Goal: Communication & Community: Answer question/provide support

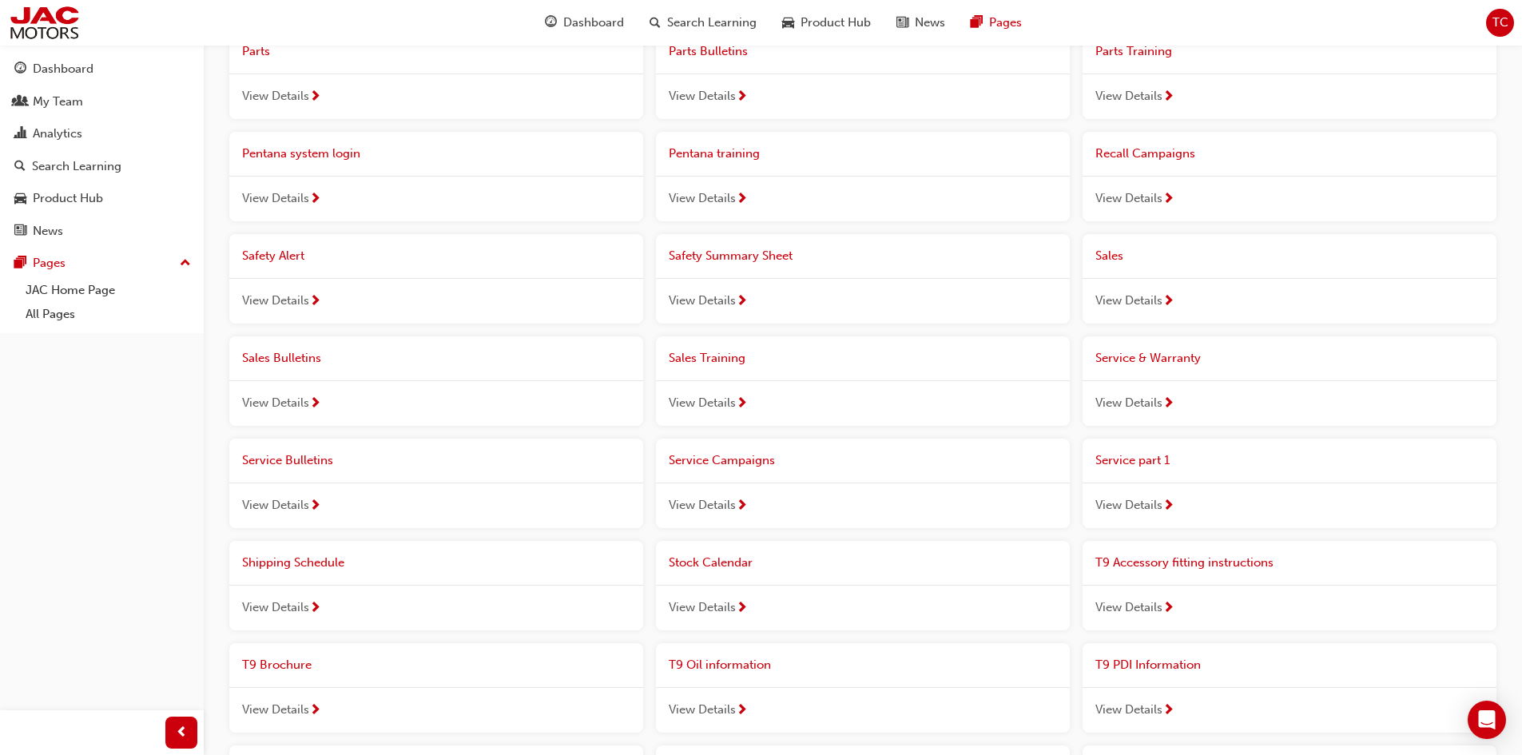
scroll to position [719, 0]
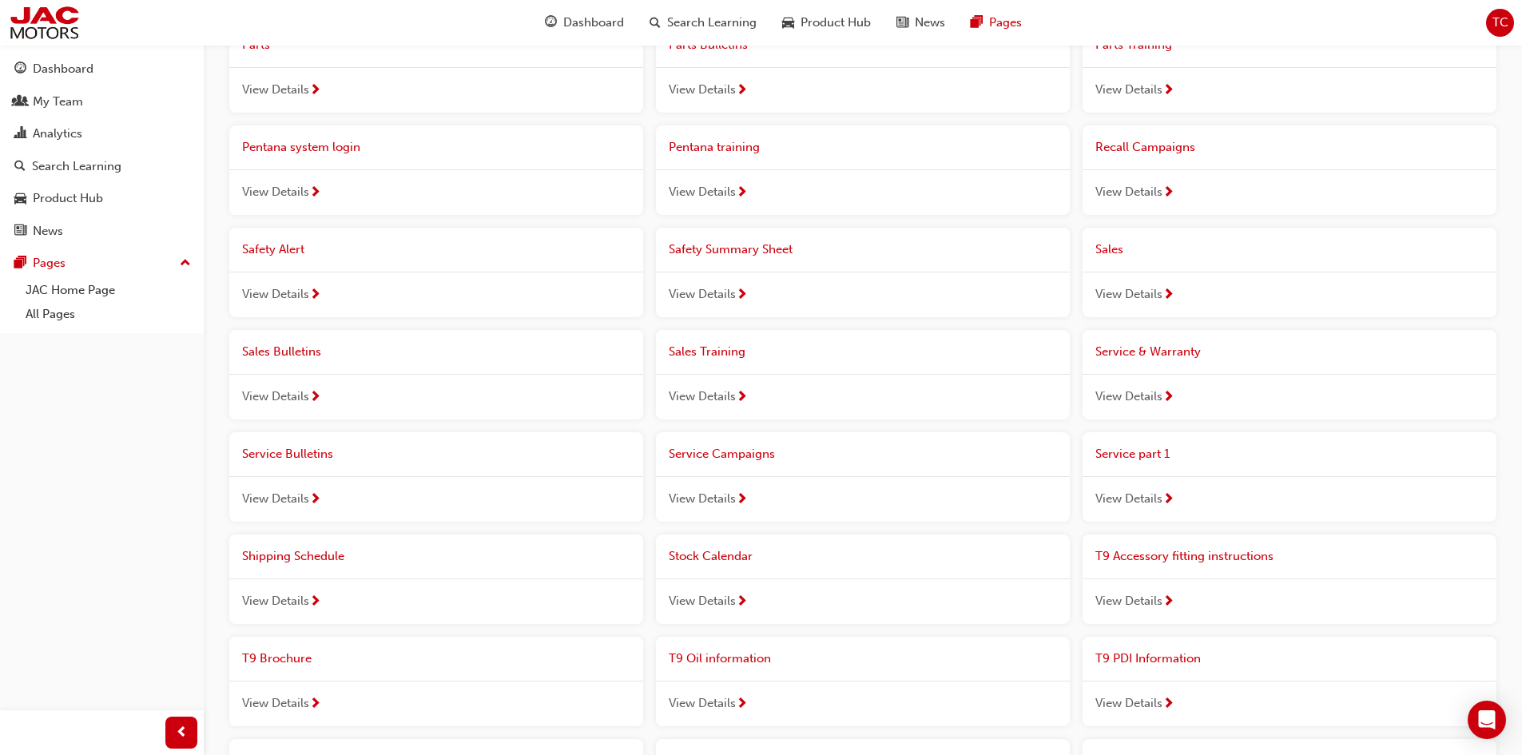
click at [1189, 563] on span "T9 Accessory fitting instructions" at bounding box center [1184, 556] width 178 height 14
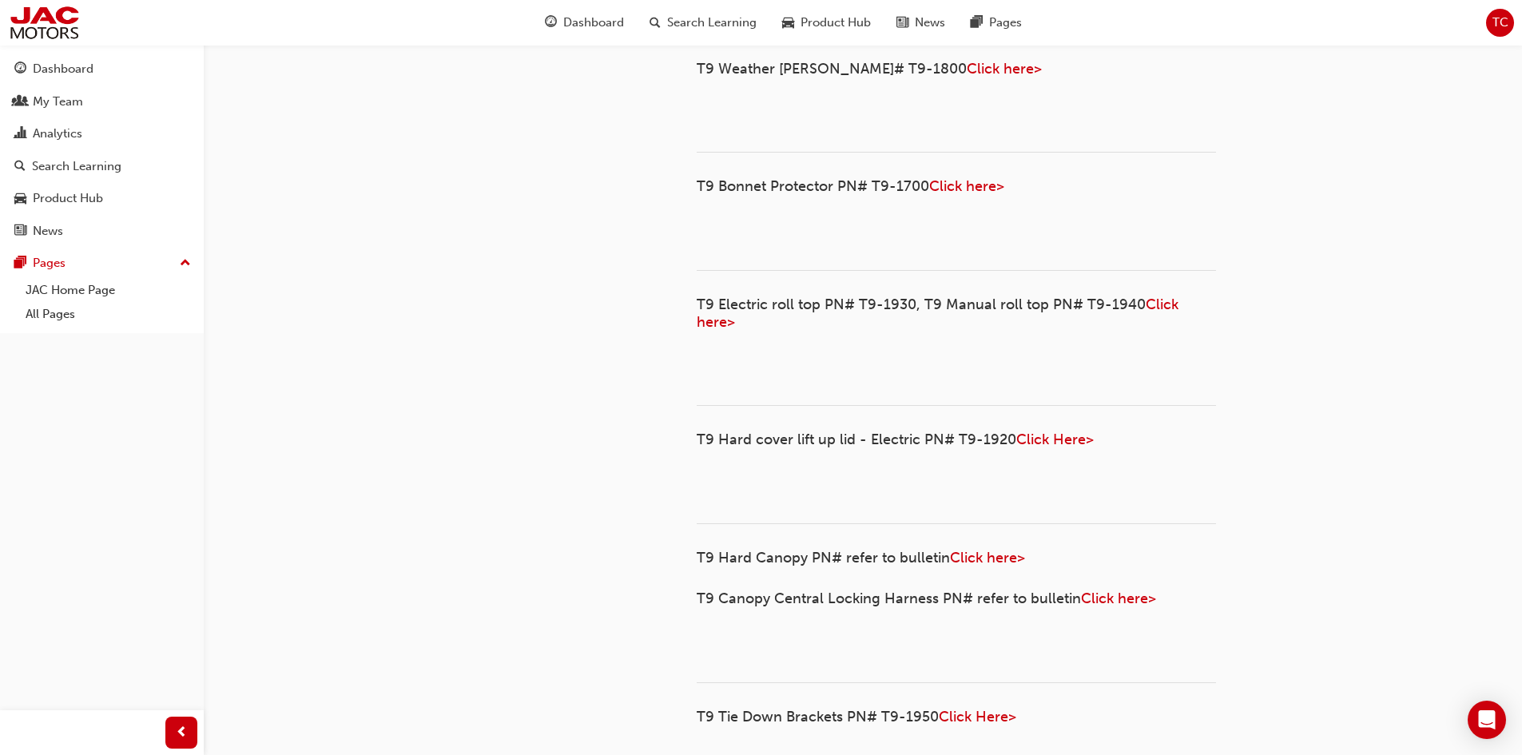
scroll to position [559, 0]
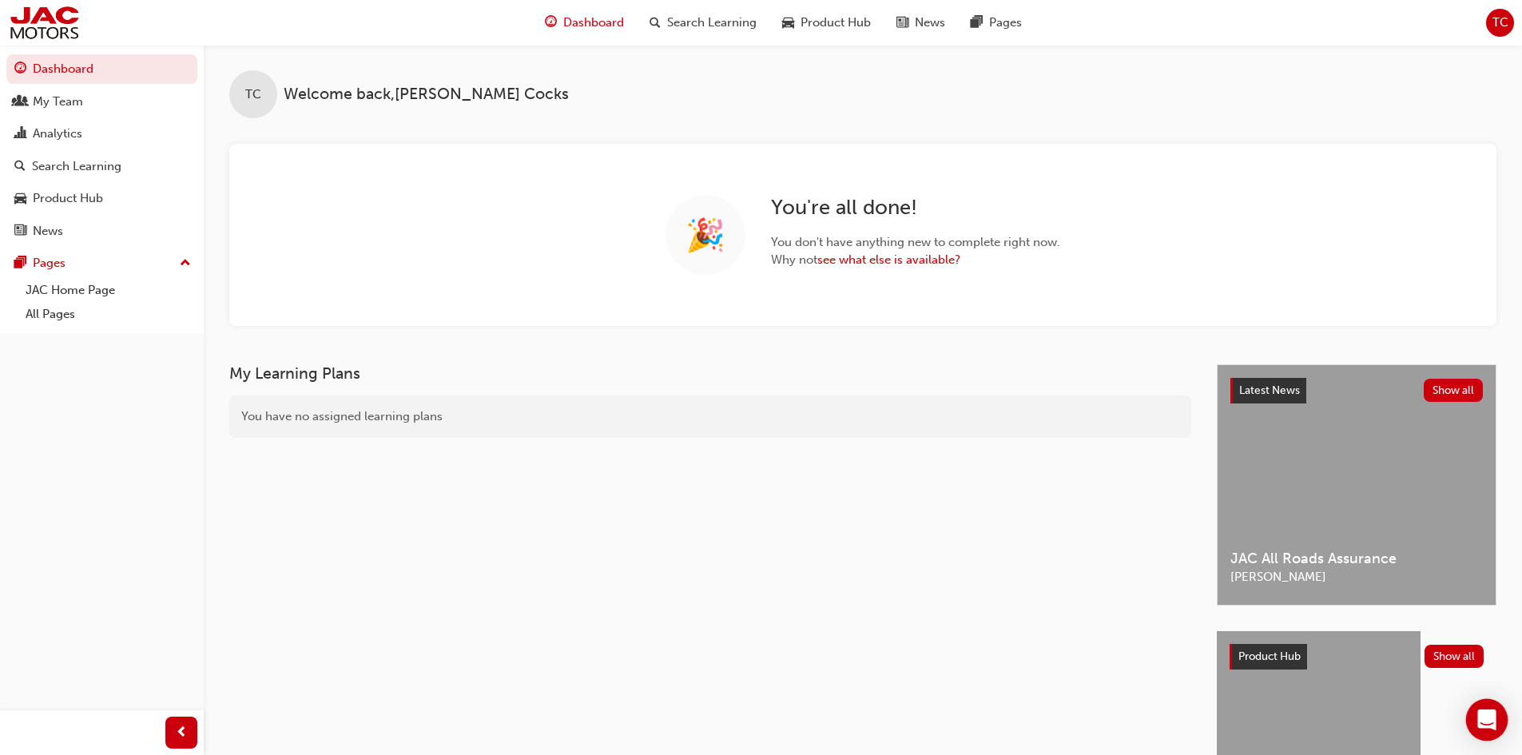
click at [1493, 721] on icon "Open Intercom Messenger" at bounding box center [1486, 719] width 18 height 21
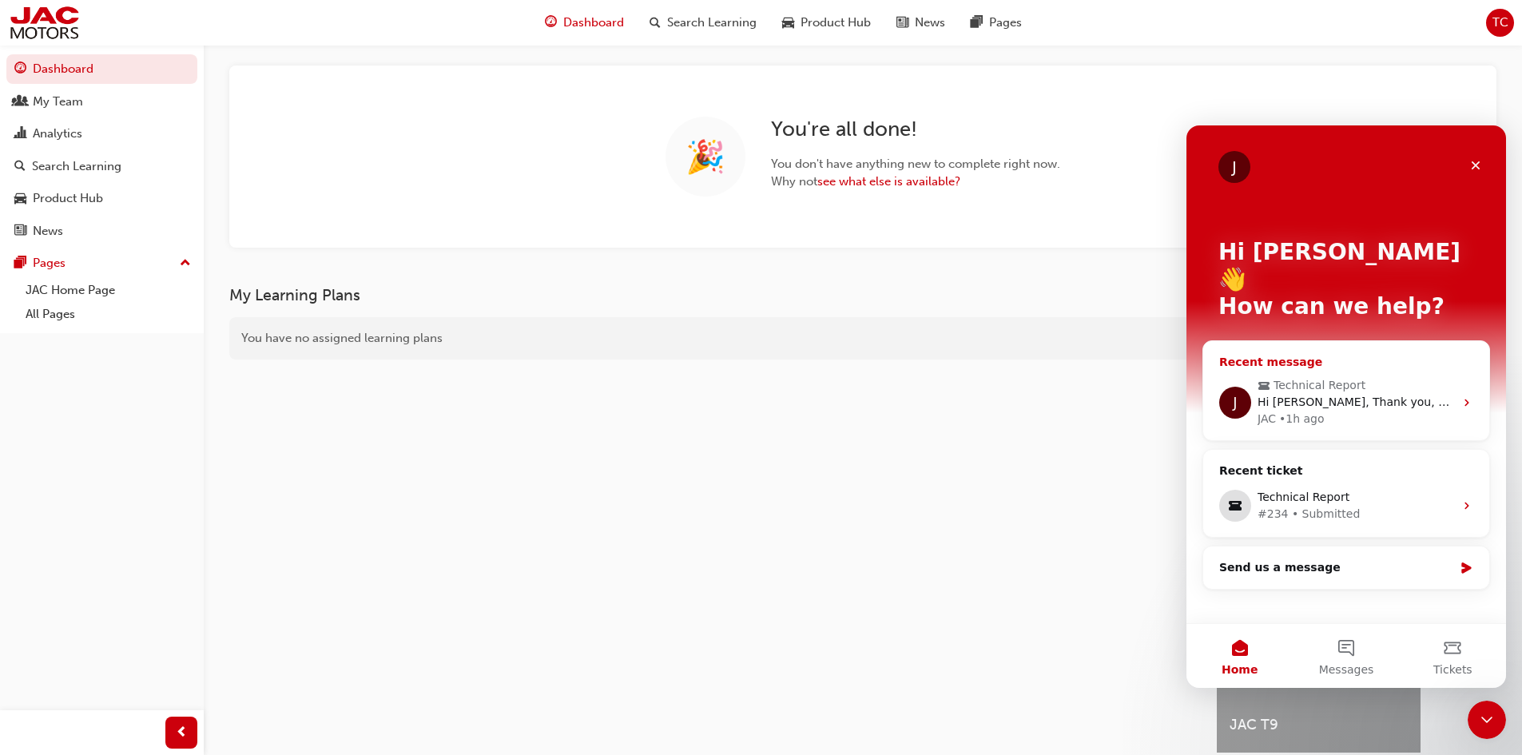
scroll to position [145, 0]
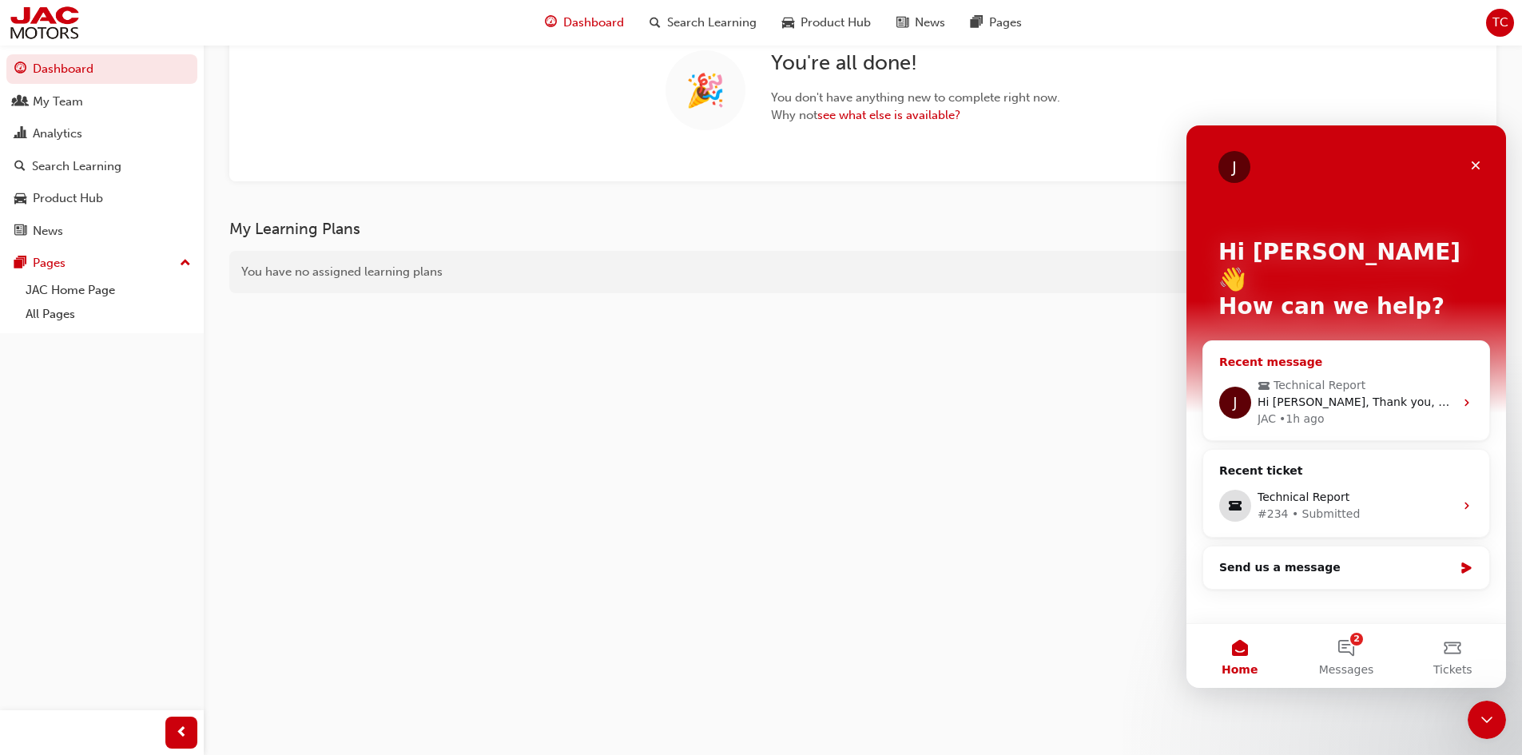
click at [1355, 377] on span "Technical Report" at bounding box center [1348, 385] width 181 height 17
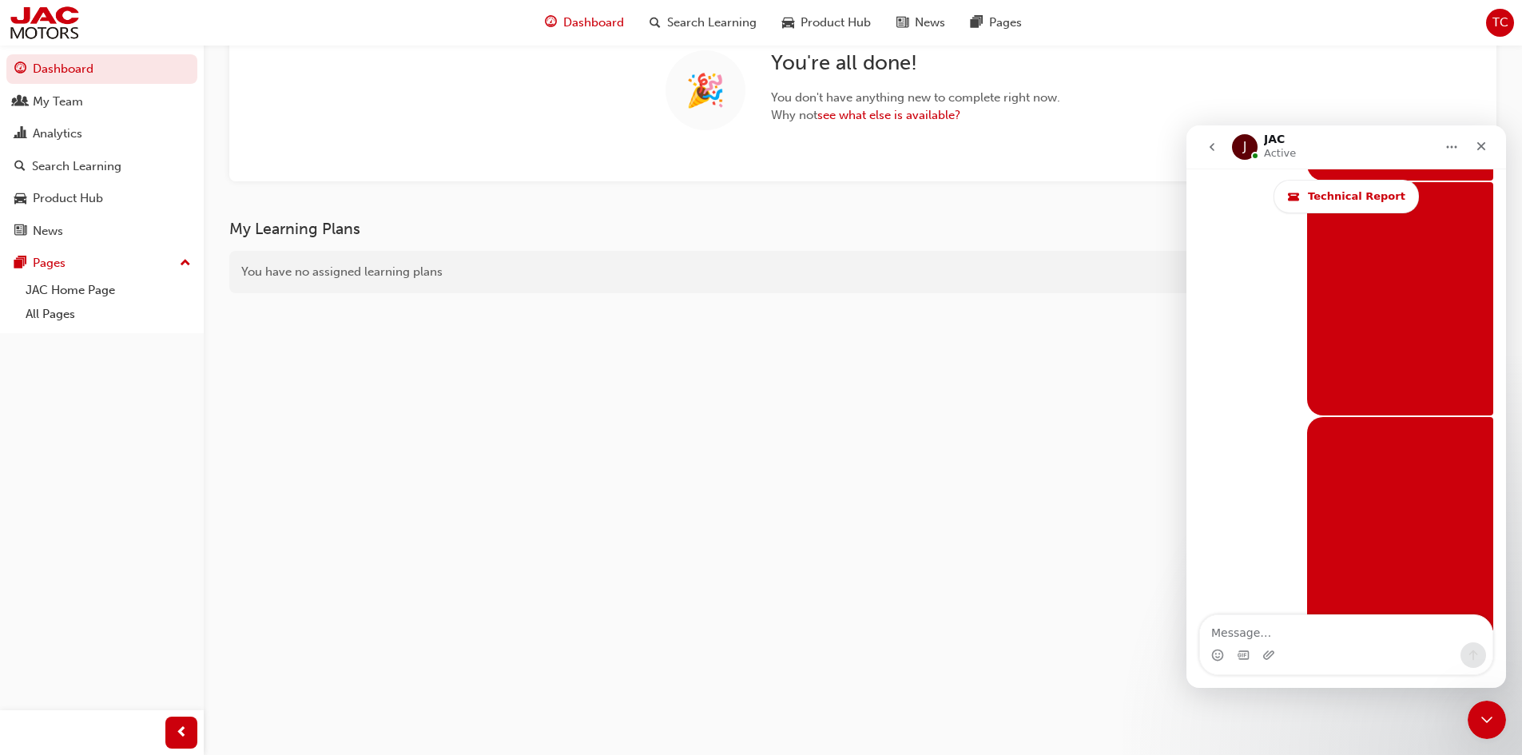
scroll to position [11168, 0]
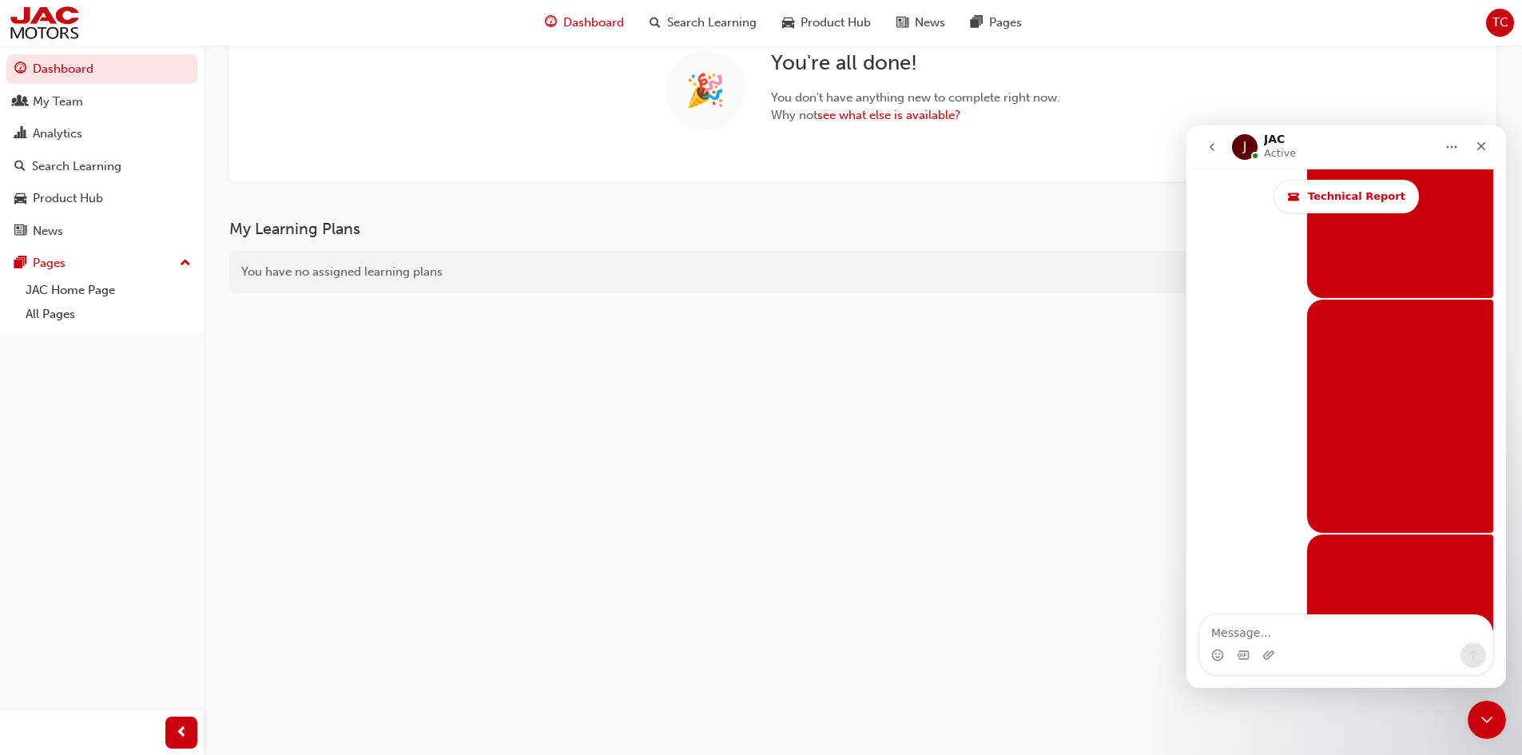
click at [1212, 149] on icon "go back" at bounding box center [1212, 147] width 5 height 8
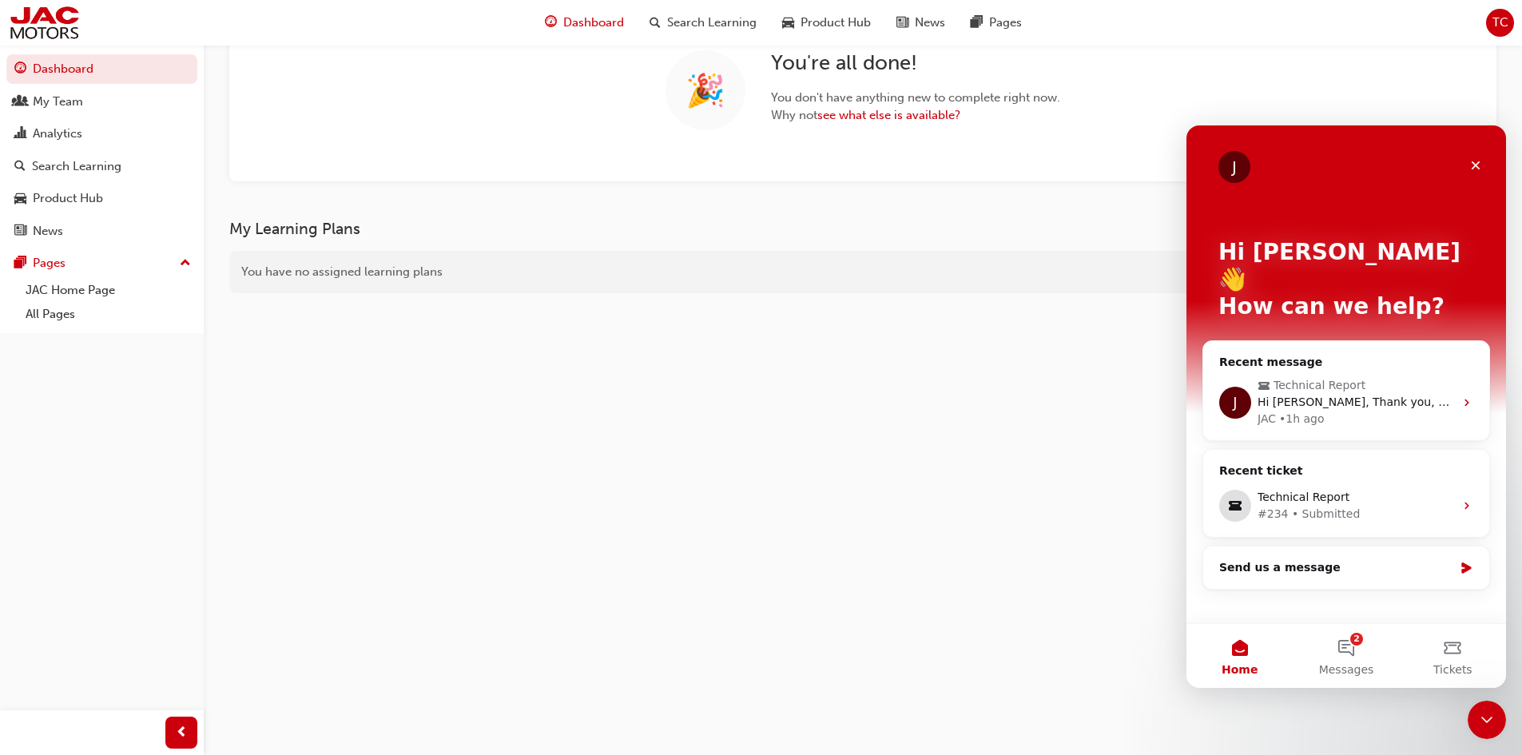
scroll to position [0, 0]
click at [1353, 656] on button "2 Messages" at bounding box center [1346, 656] width 106 height 64
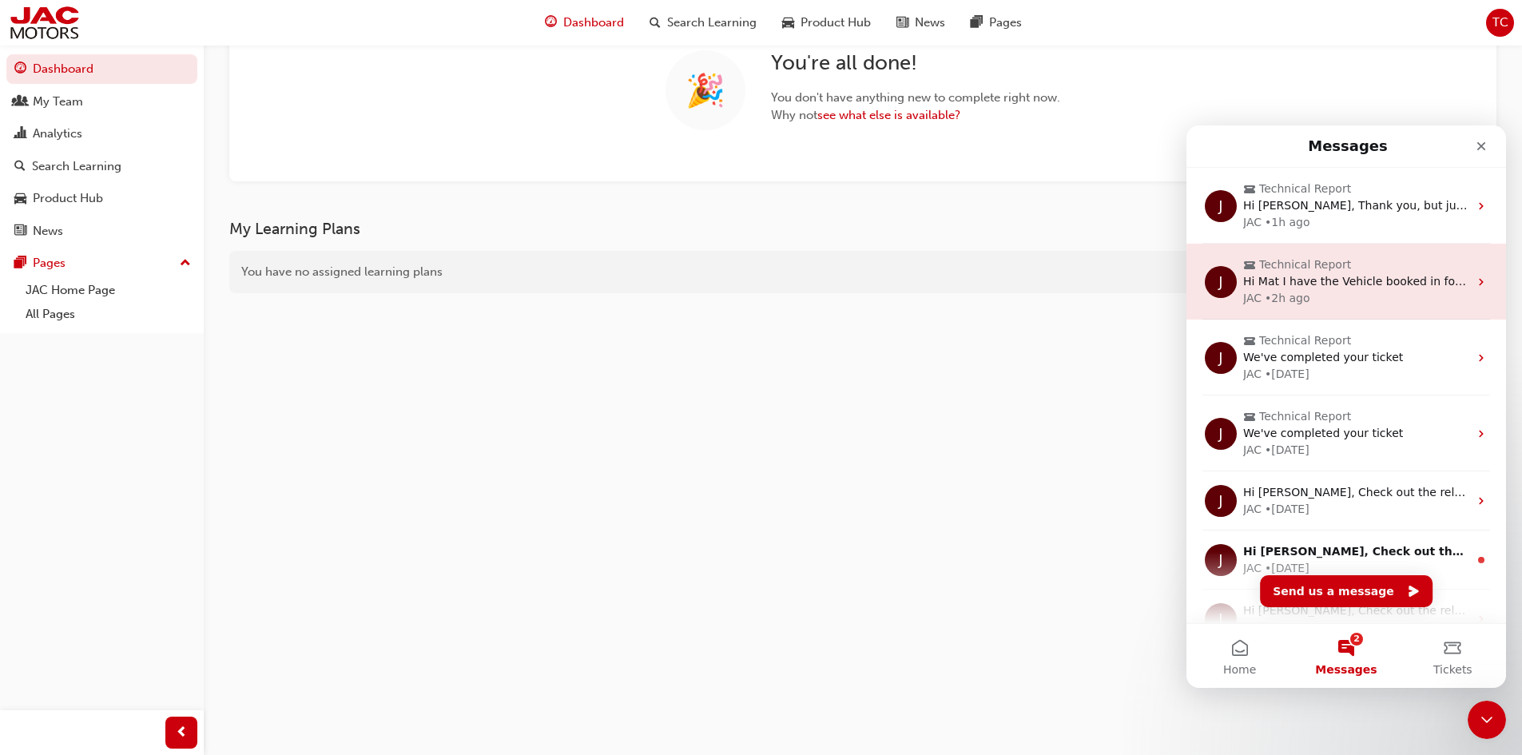
click at [1341, 291] on div "JAC • 2h ago" at bounding box center [1355, 298] width 225 height 17
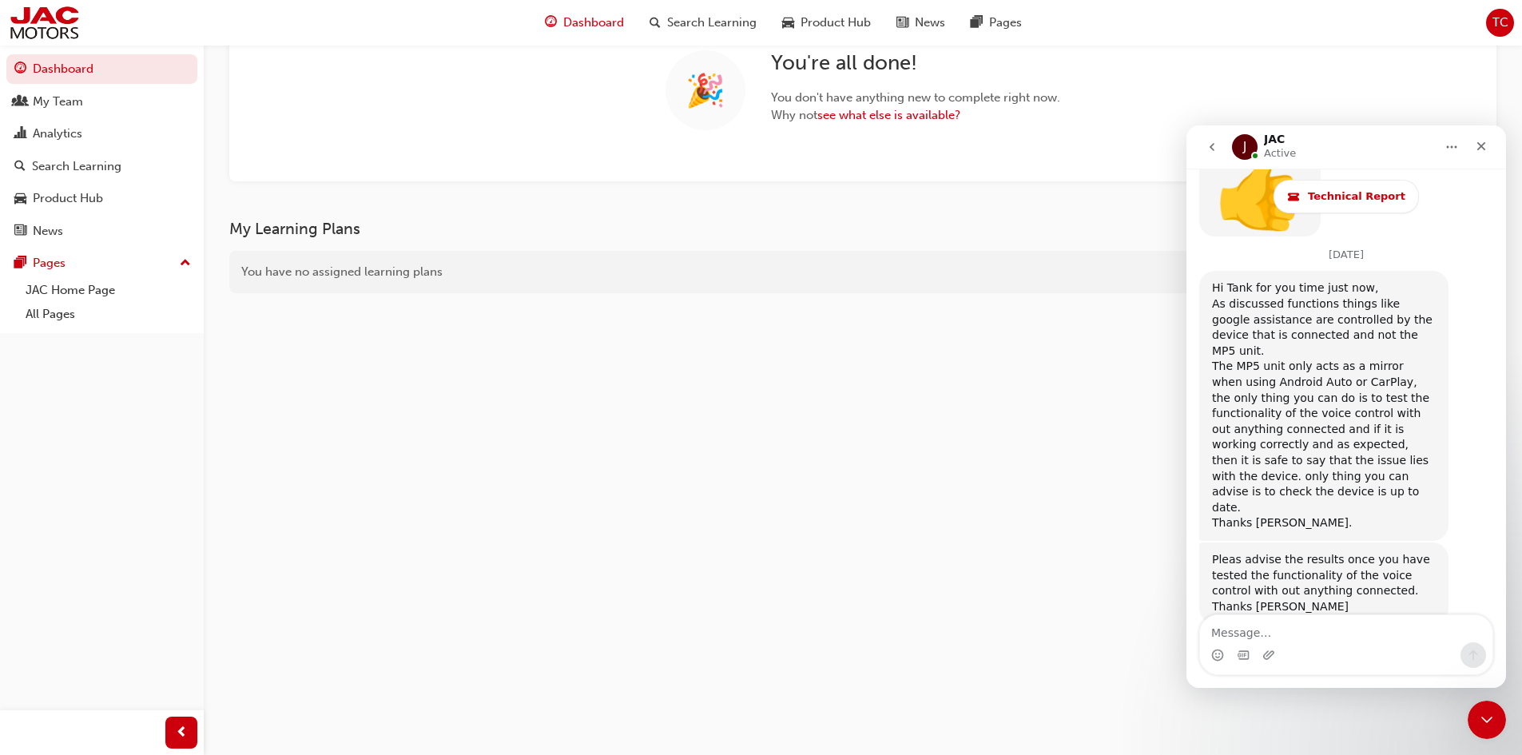
scroll to position [3217, 0]
click at [1302, 631] on textarea "Message…" at bounding box center [1346, 628] width 292 height 27
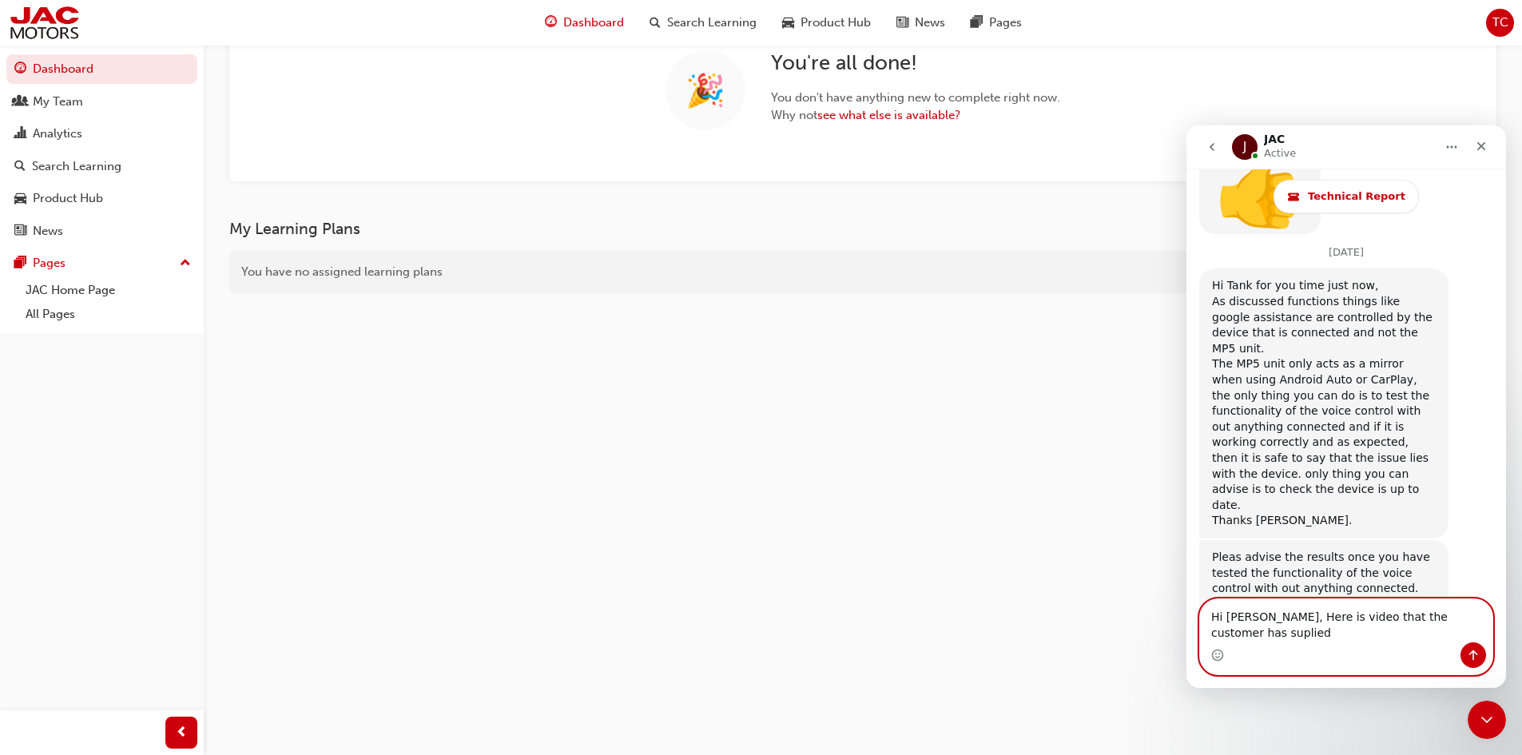
drag, startPoint x: 1358, startPoint y: 632, endPoint x: 1464, endPoint y: 628, distance: 106.3
click at [1464, 628] on textarea "Hi [PERSON_NAME], Here is video that the customer has suplied" at bounding box center [1346, 620] width 292 height 43
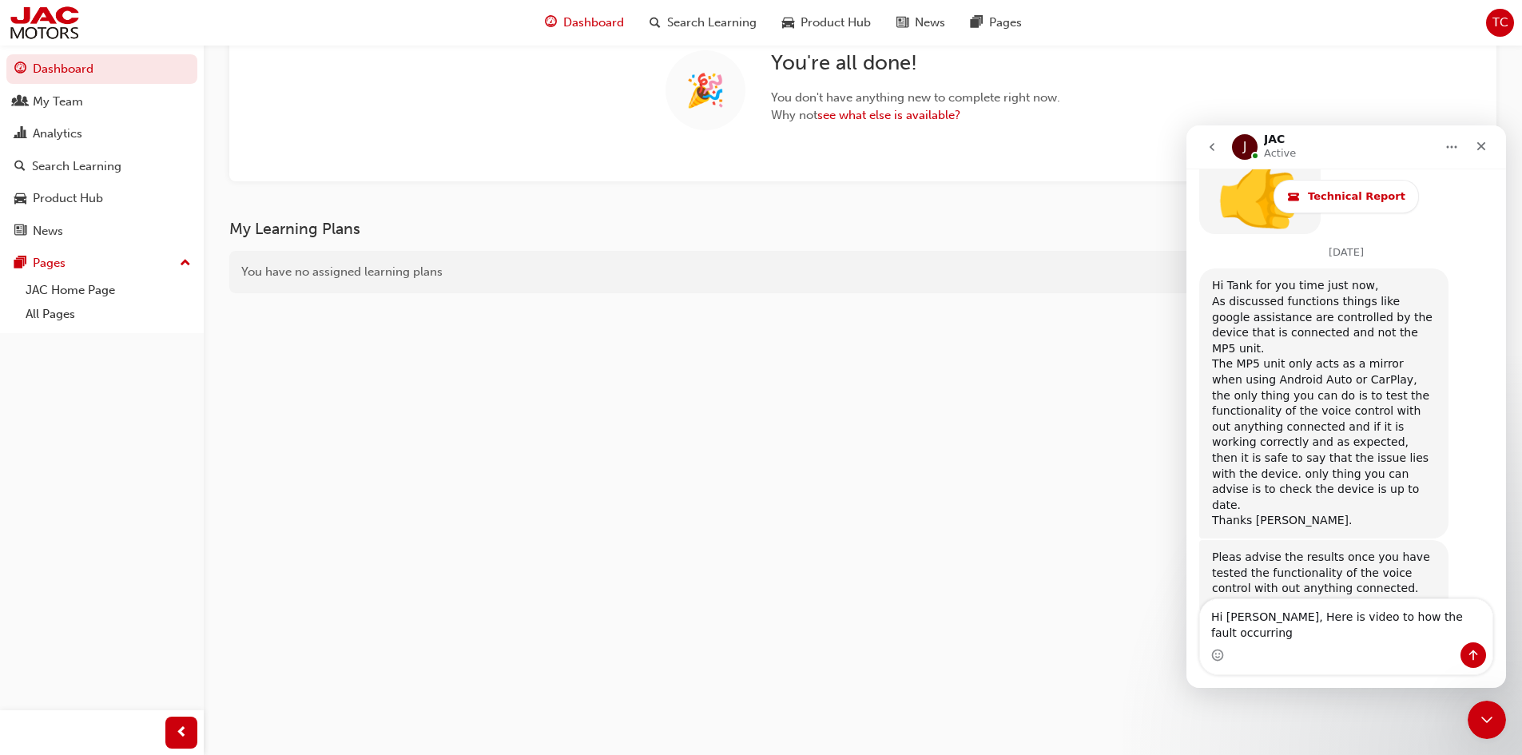
click at [1283, 661] on div "Intercom messenger" at bounding box center [1346, 655] width 292 height 26
click at [1250, 657] on div "Intercom messenger" at bounding box center [1346, 655] width 292 height 26
drag, startPoint x: 1319, startPoint y: 668, endPoint x: 1328, endPoint y: 658, distance: 13.6
drag, startPoint x: 1328, startPoint y: 658, endPoint x: 1377, endPoint y: 654, distance: 49.7
click at [1377, 654] on div "Intercom messenger" at bounding box center [1346, 655] width 292 height 26
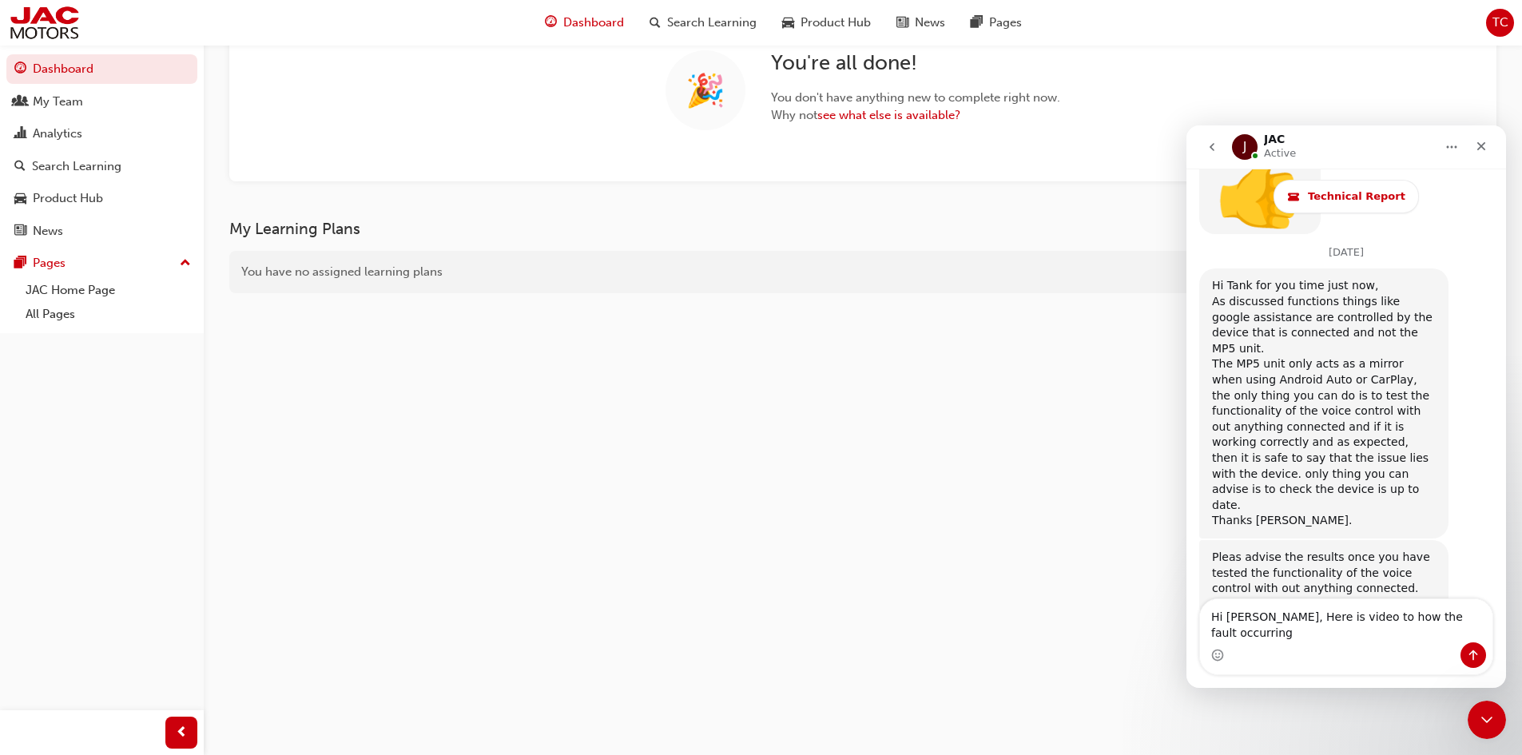
click at [1377, 654] on div "Intercom messenger" at bounding box center [1346, 655] width 292 height 26
click at [1294, 655] on div "Intercom messenger" at bounding box center [1346, 655] width 292 height 26
drag, startPoint x: 1296, startPoint y: 650, endPoint x: 1437, endPoint y: 630, distance: 142.1
click at [1437, 630] on textarea "Hi [PERSON_NAME], Here is video to how the fault occurring" at bounding box center [1346, 620] width 292 height 43
click at [1445, 630] on textarea "Hi [PERSON_NAME], Here is video to how the fault occurring" at bounding box center [1346, 620] width 292 height 43
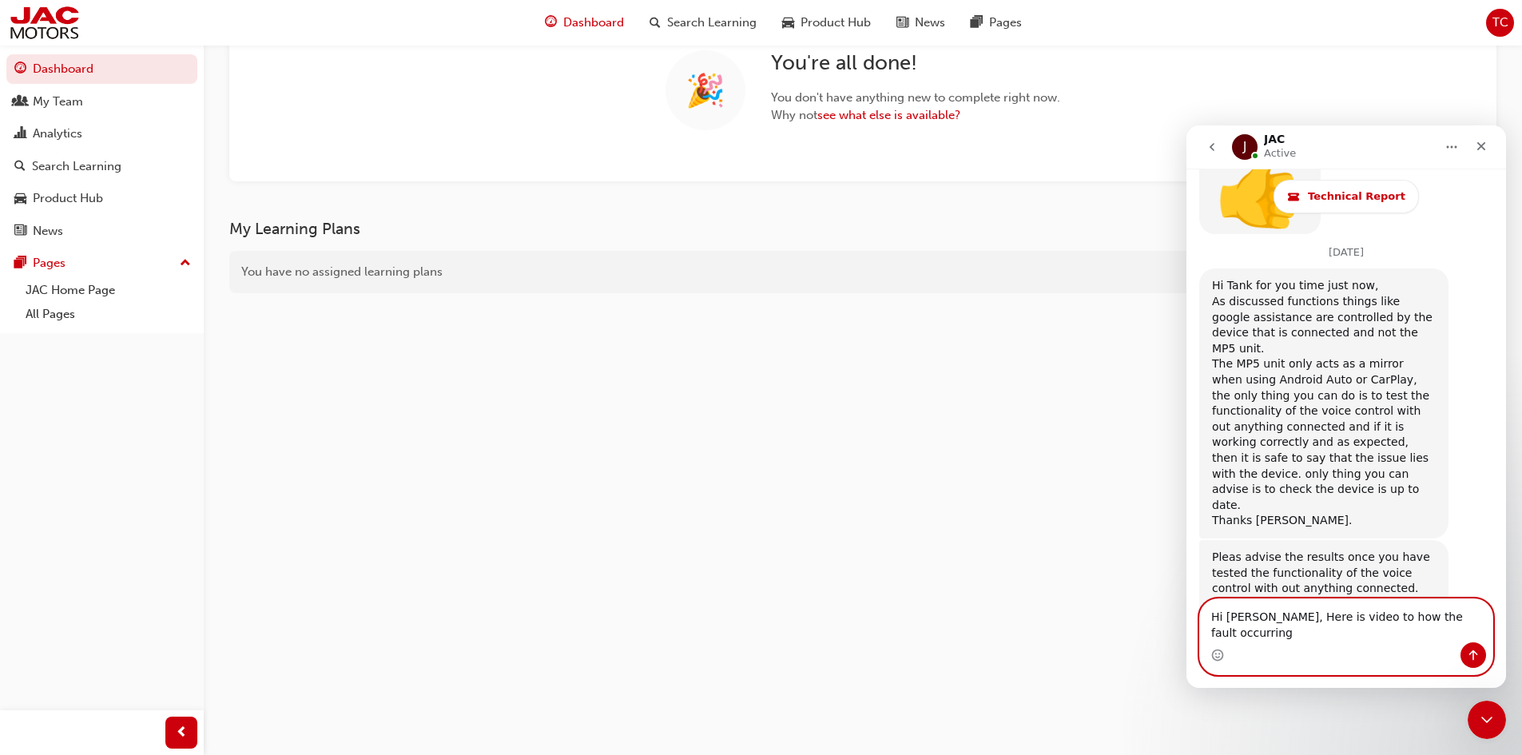
paste textarea "[URL][DOMAIN_NAME]"
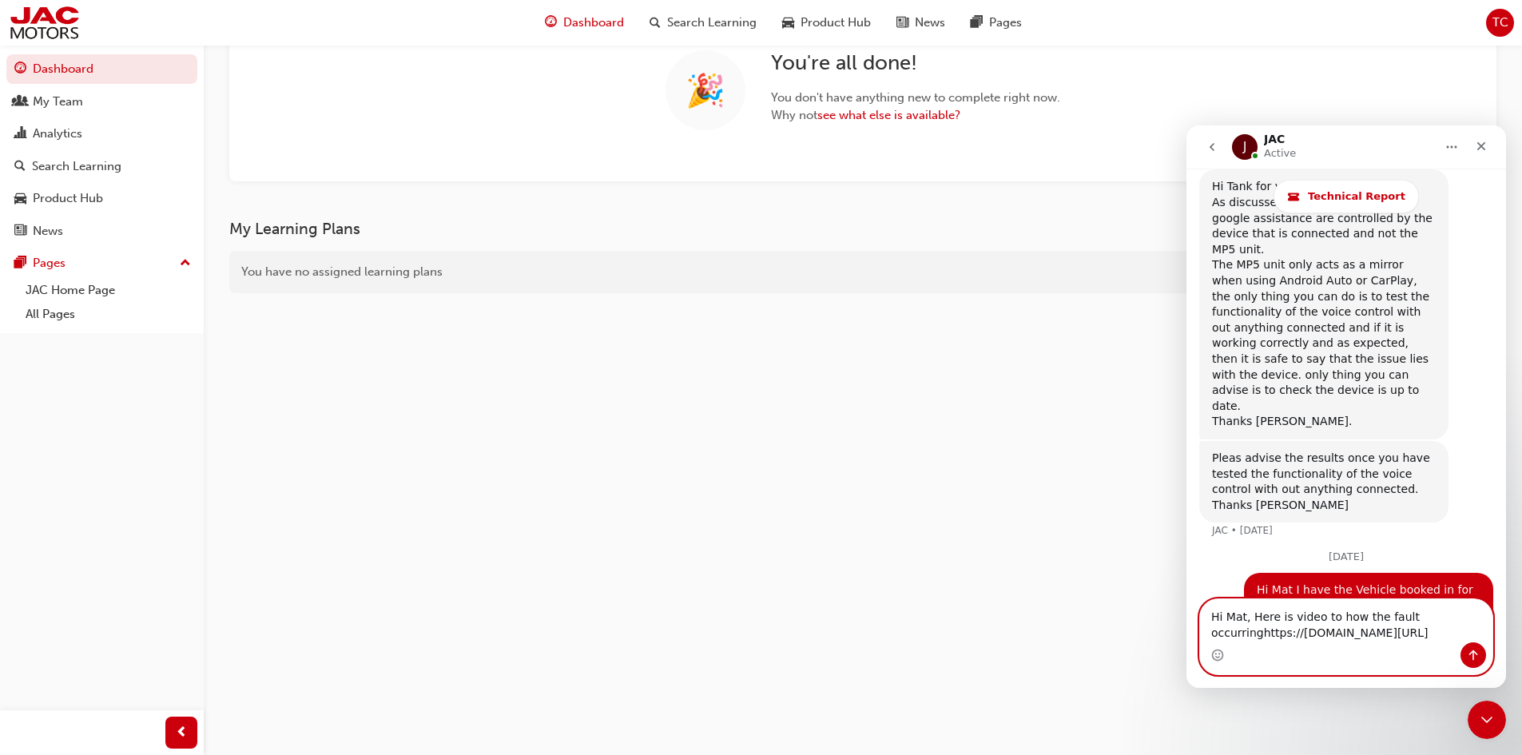
scroll to position [0, 0]
drag, startPoint x: 1338, startPoint y: 631, endPoint x: 1258, endPoint y: 549, distance: 114.7
click at [1258, 599] on textarea "Hi Mat, Here is video to how the fault occurringhttps://[DOMAIN_NAME][URL]" at bounding box center [1346, 620] width 292 height 43
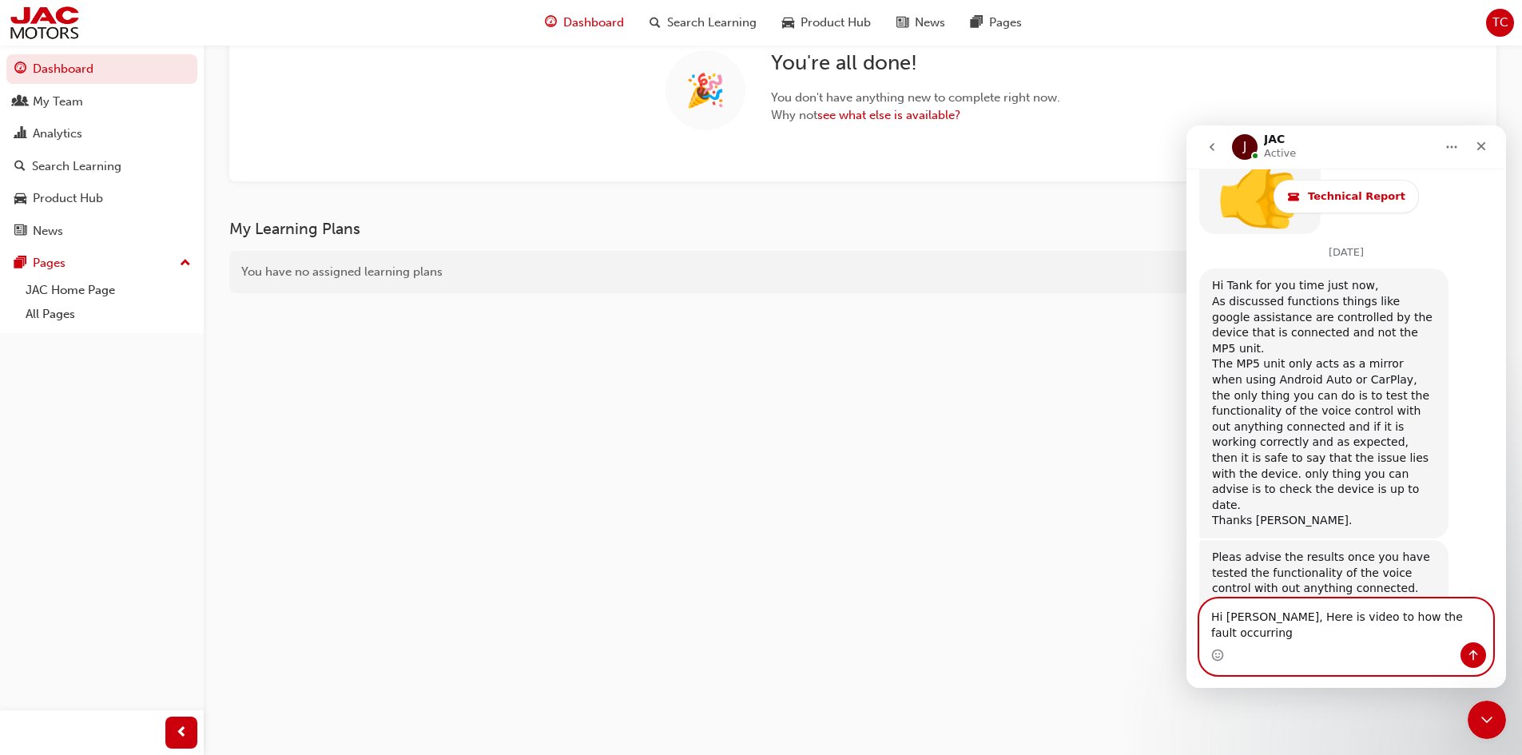
paste textarea "[URL][DOMAIN_NAME]"
type textarea "Hi Mat, Here is video to how the fault occurringhttps://[DOMAIN_NAME][URL]"
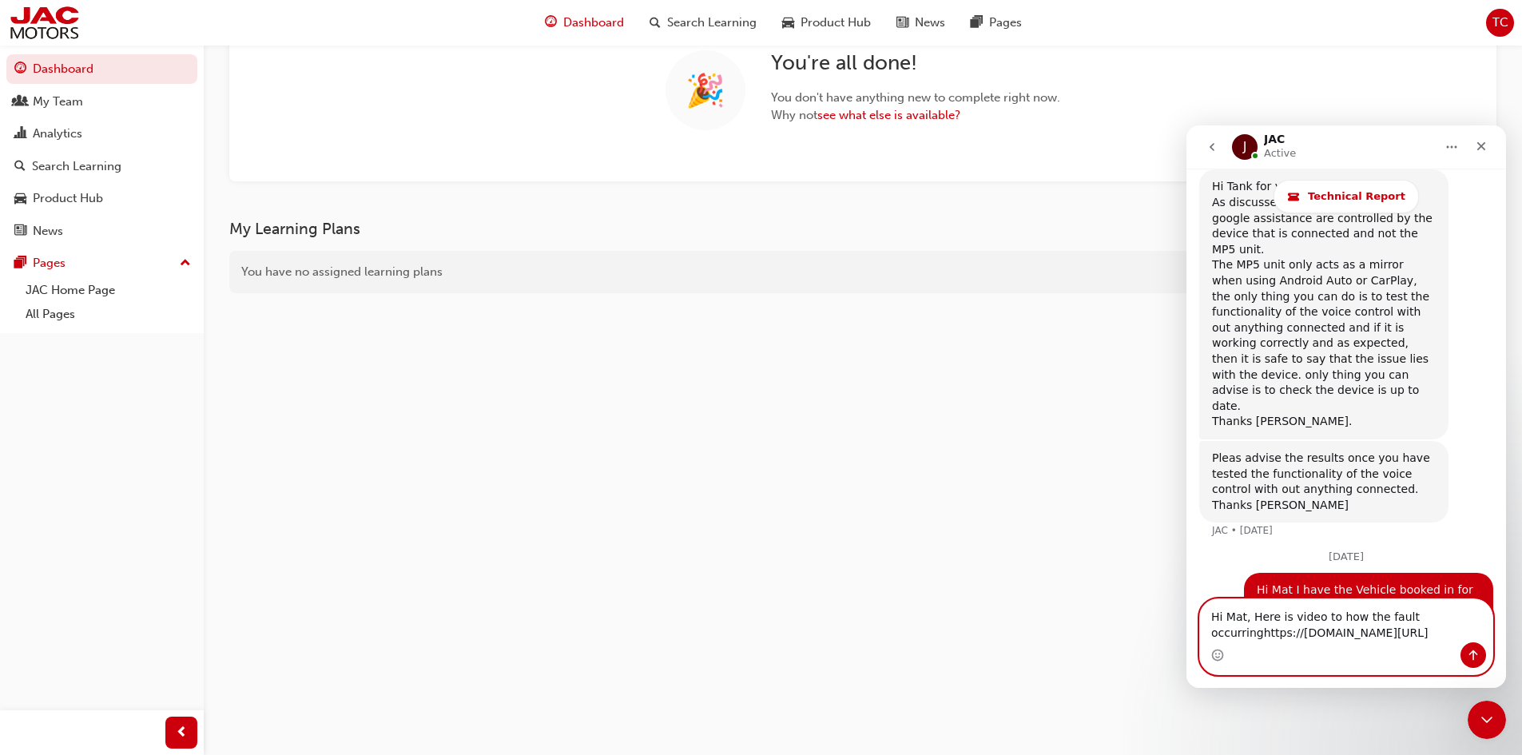
scroll to position [10, 0]
drag, startPoint x: 1259, startPoint y: 541, endPoint x: 1270, endPoint y: 533, distance: 13.1
click at [1259, 599] on textarea "Hi Mat, Here is video to how the fault occurringhttps://[DOMAIN_NAME][URL]" at bounding box center [1346, 620] width 292 height 43
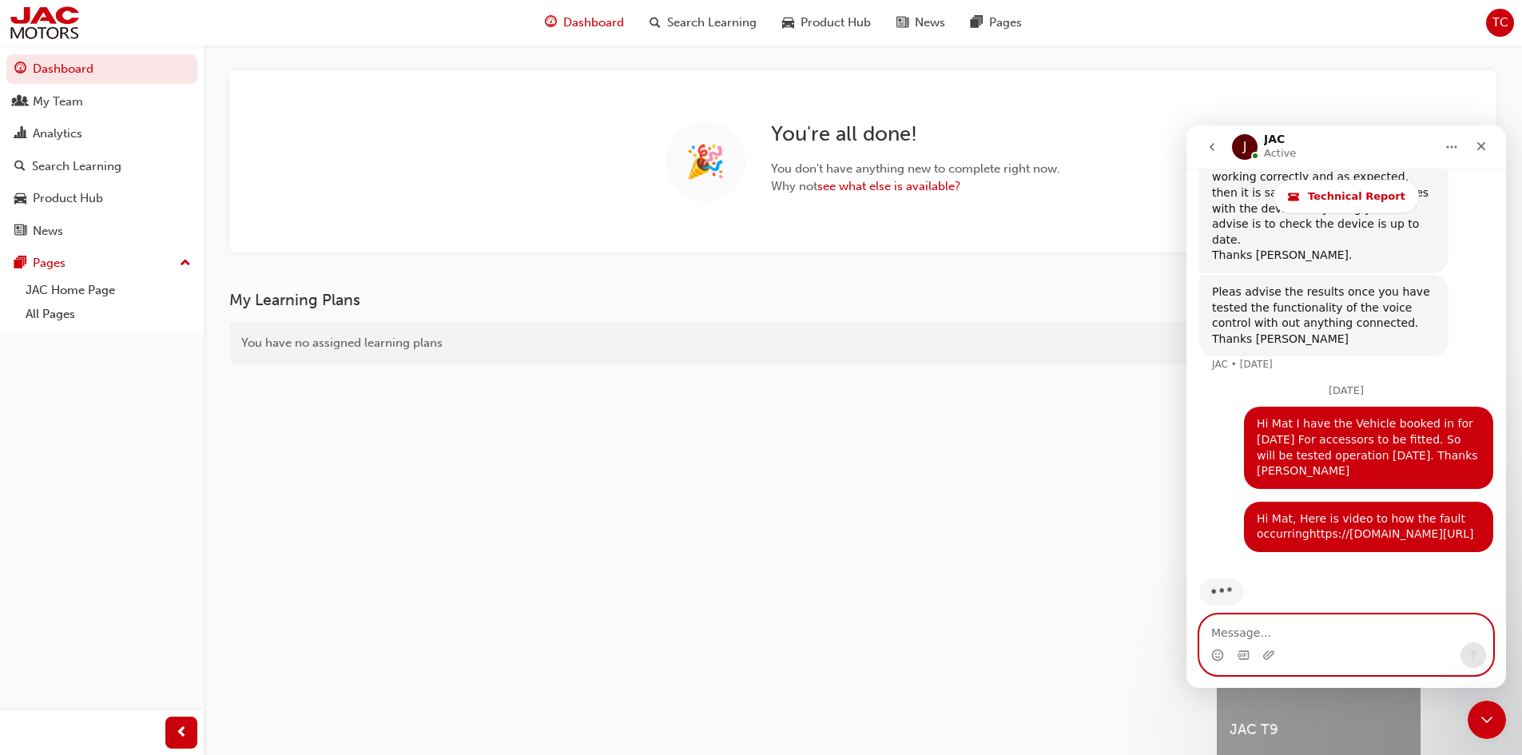
scroll to position [145, 0]
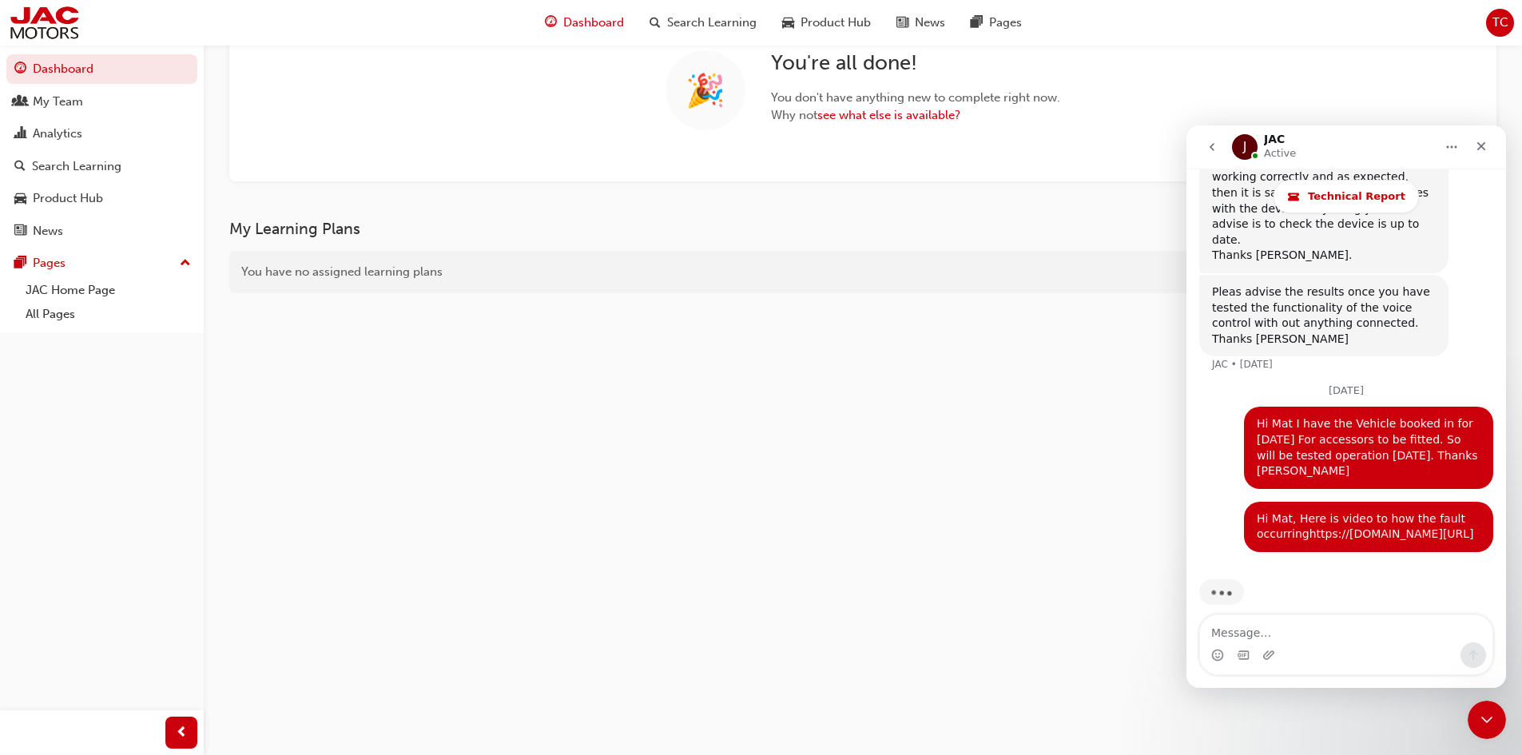
click at [852, 558] on div "My Learning Plans You have no assigned learning plans" at bounding box center [723, 467] width 988 height 495
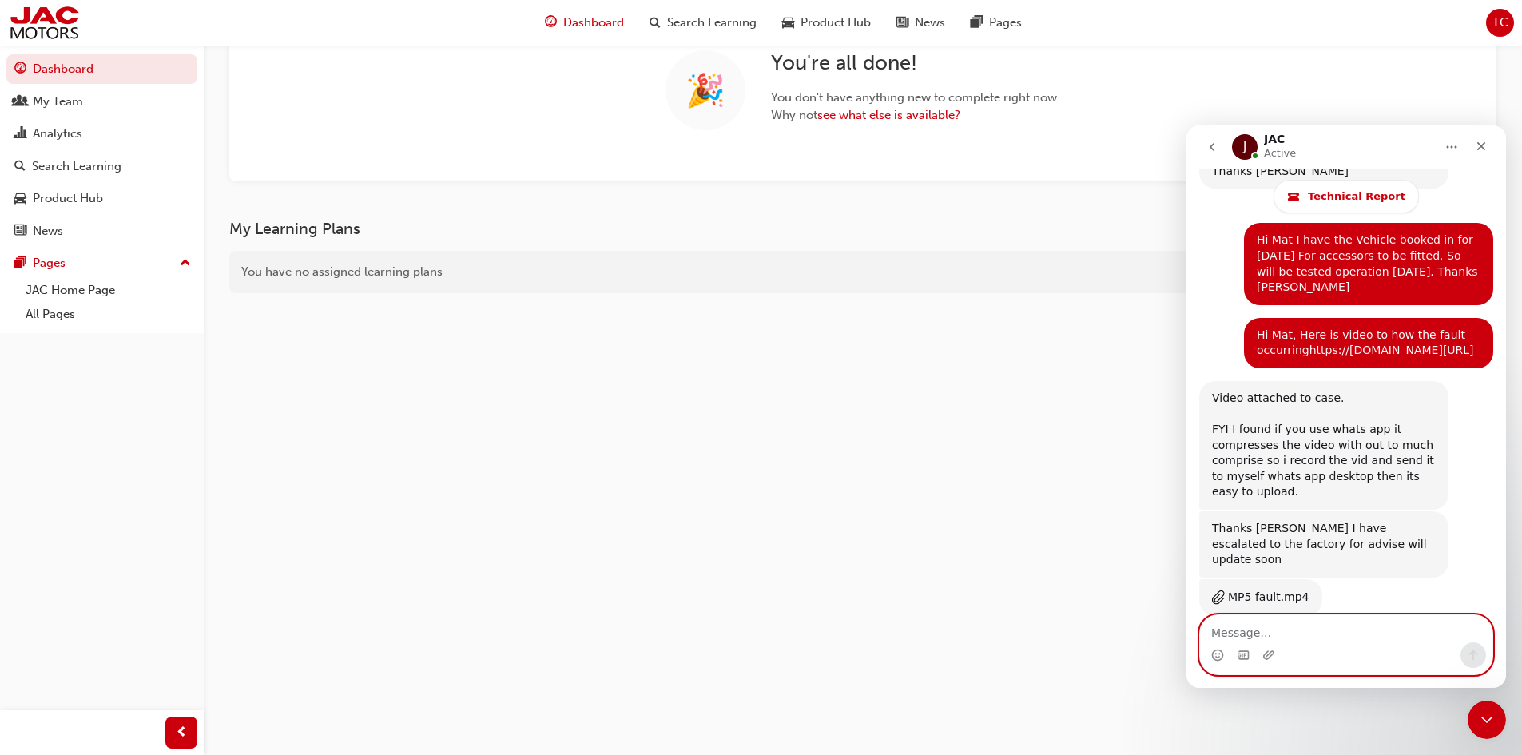
scroll to position [3654, 0]
